Goal: Check status

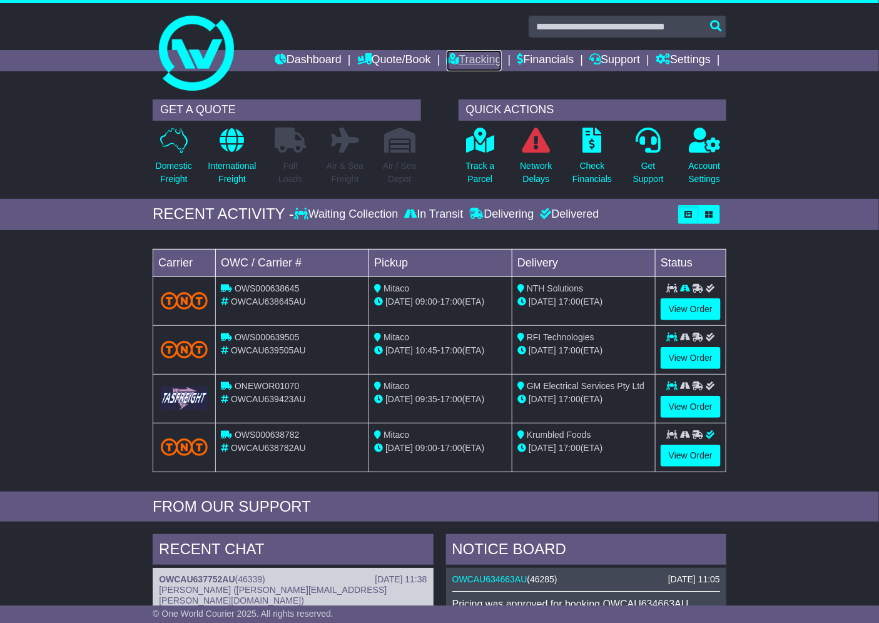
click at [450, 54] on link "Tracking" at bounding box center [474, 60] width 55 height 21
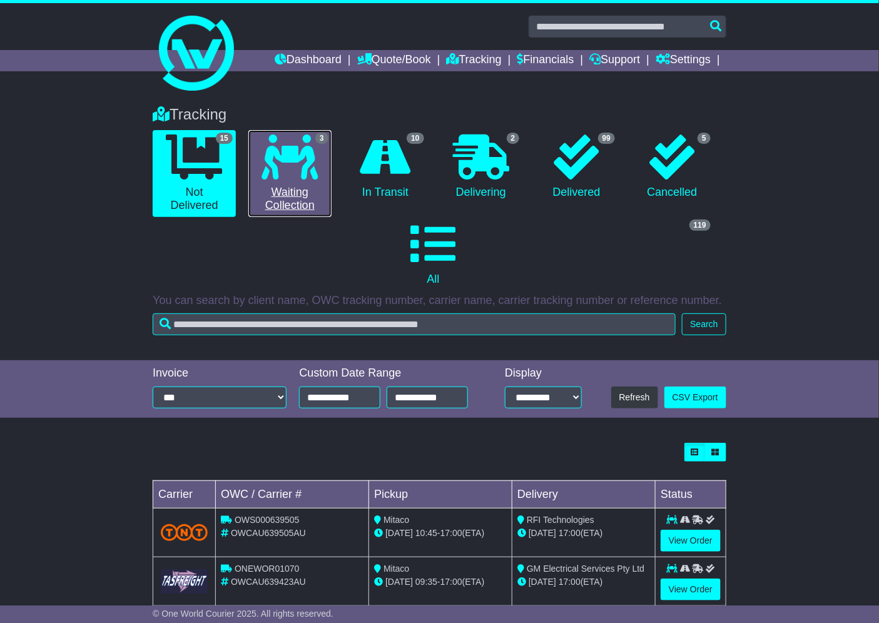
click at [302, 163] on icon at bounding box center [289, 156] width 56 height 45
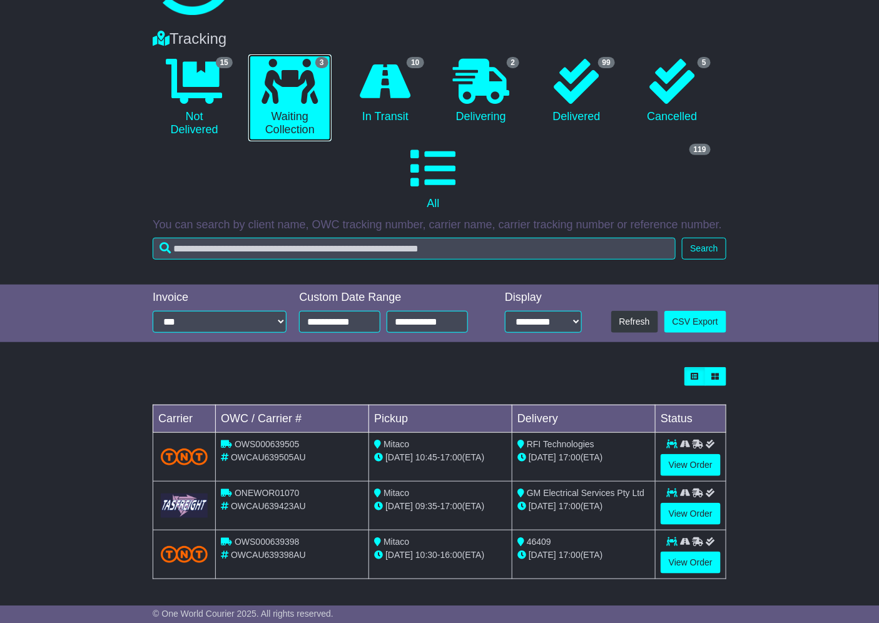
scroll to position [76, 0]
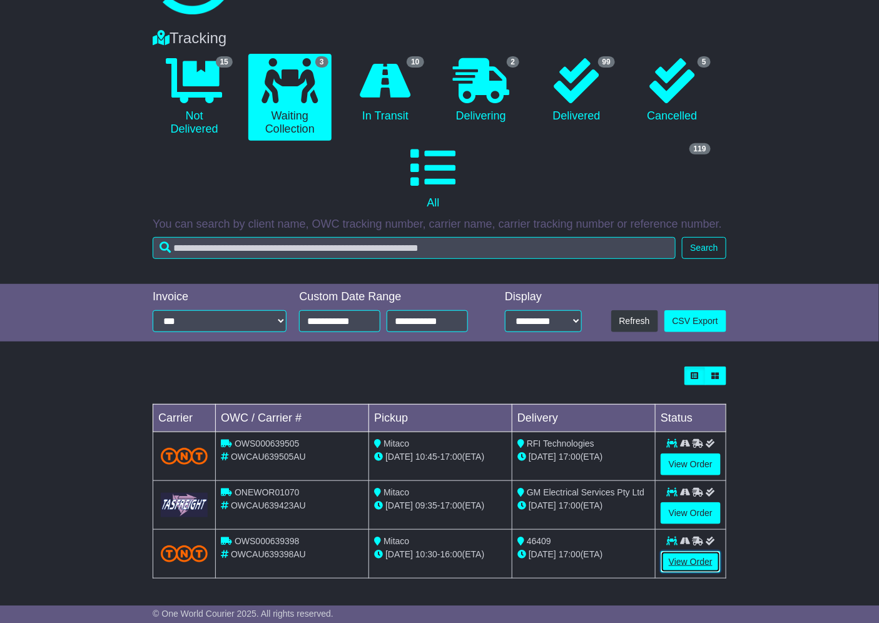
click at [690, 561] on link "View Order" at bounding box center [690, 562] width 60 height 22
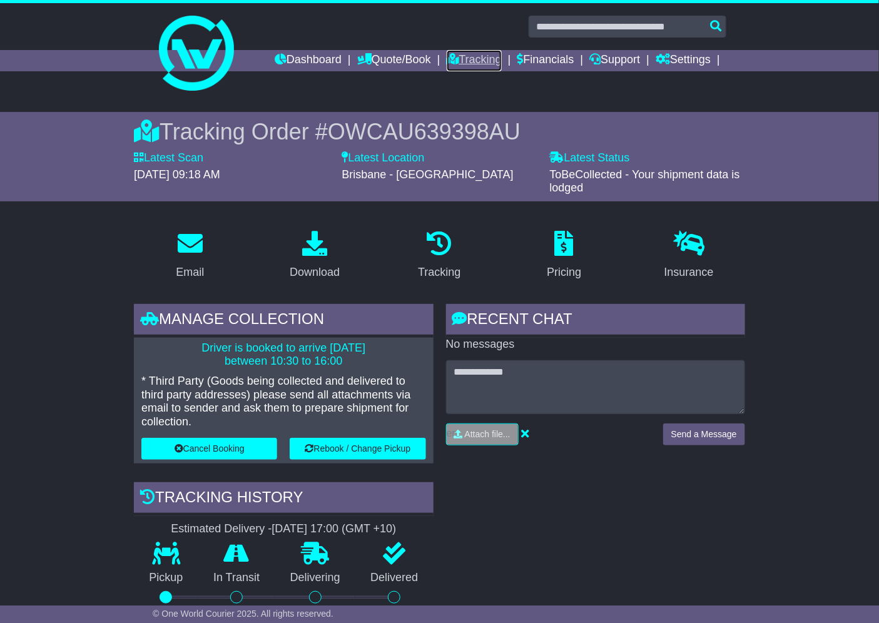
click at [470, 56] on link "Tracking" at bounding box center [474, 60] width 55 height 21
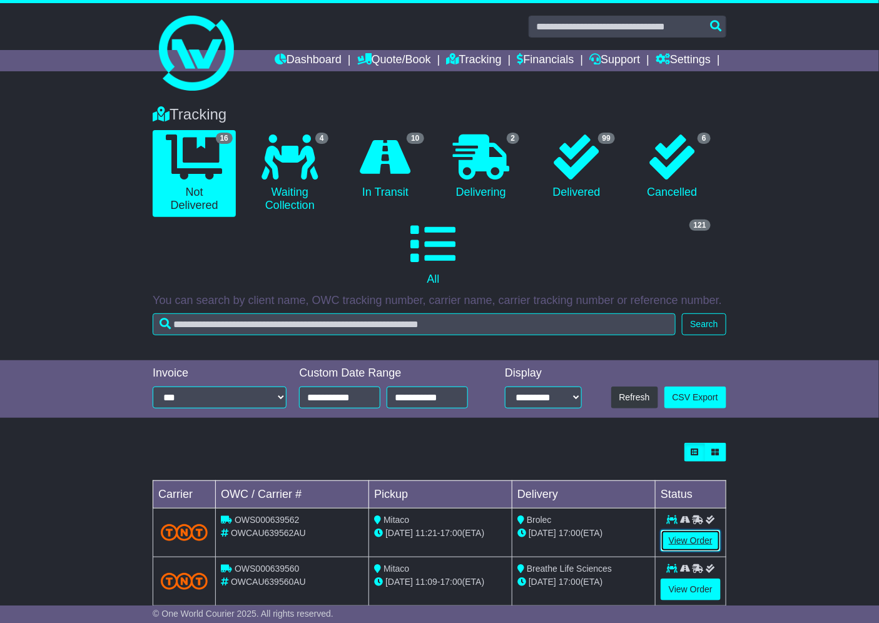
click at [689, 535] on link "View Order" at bounding box center [690, 541] width 60 height 22
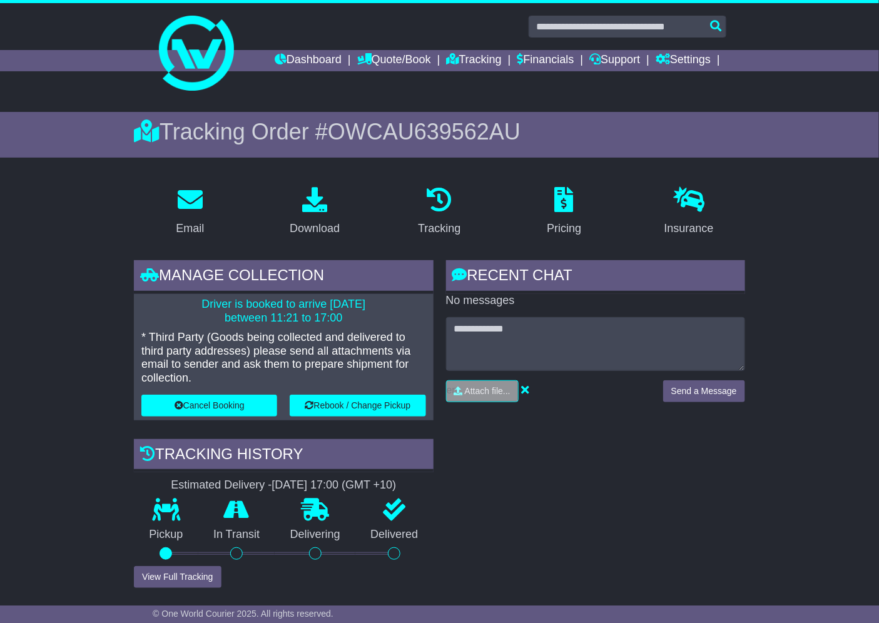
scroll to position [278, 0]
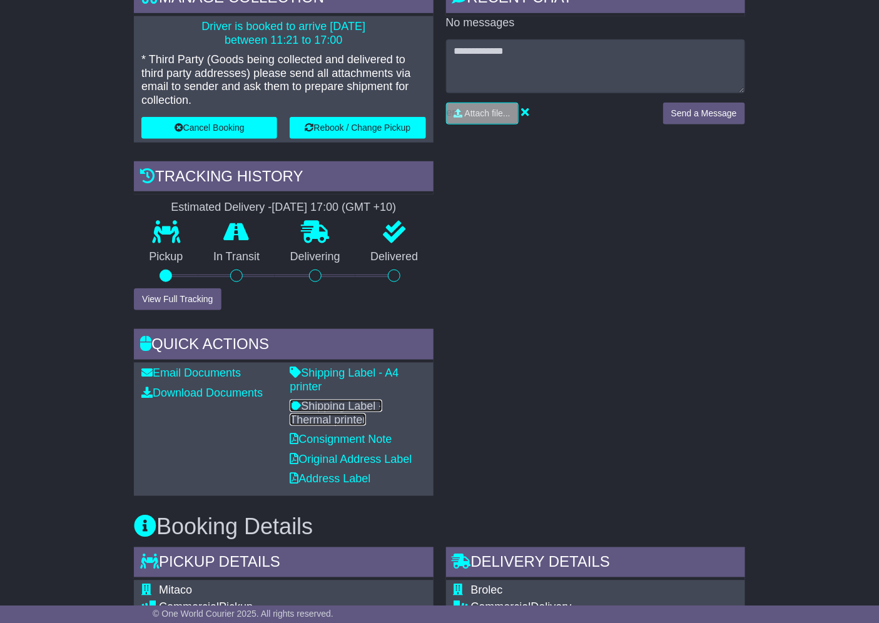
click at [342, 401] on link "Shipping Label - Thermal printer" at bounding box center [336, 413] width 93 height 26
